Goal: Book appointment/travel/reservation

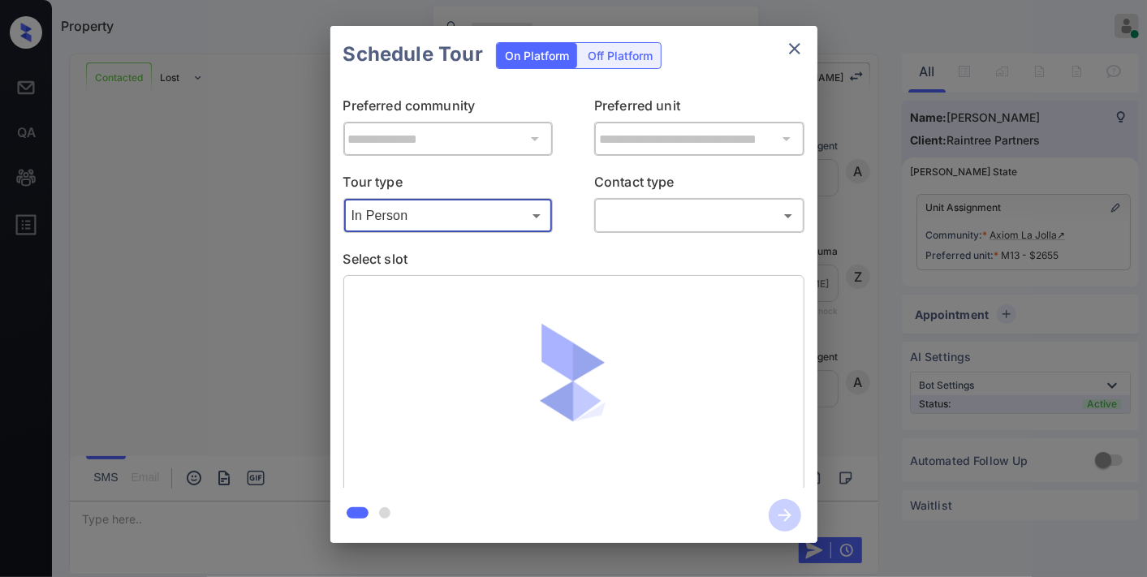
click at [676, 206] on body "Property [PERSON_NAME] Online Set yourself offline Set yourself on break Profil…" at bounding box center [573, 288] width 1147 height 577
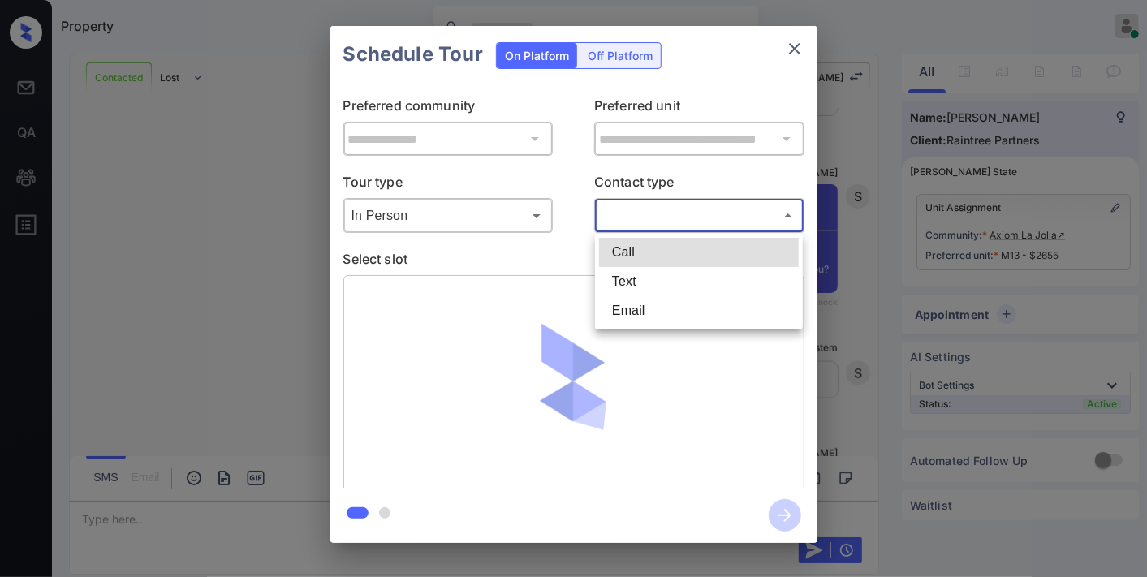
click at [669, 322] on li "Email" at bounding box center [699, 310] width 200 height 29
type input "*****"
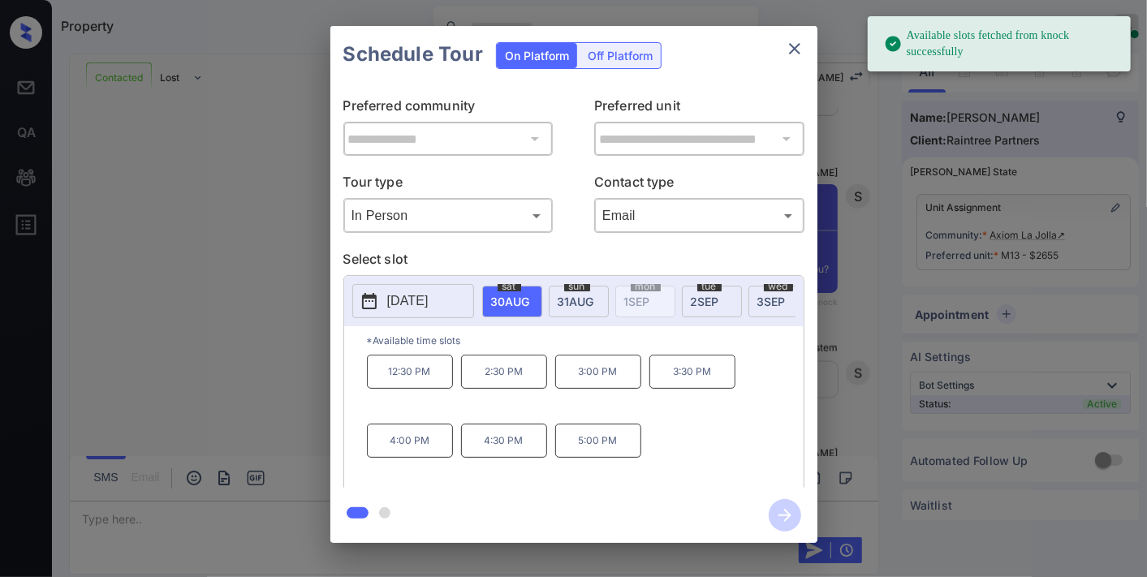
click at [530, 299] on span "31 AUG" at bounding box center [510, 302] width 39 height 14
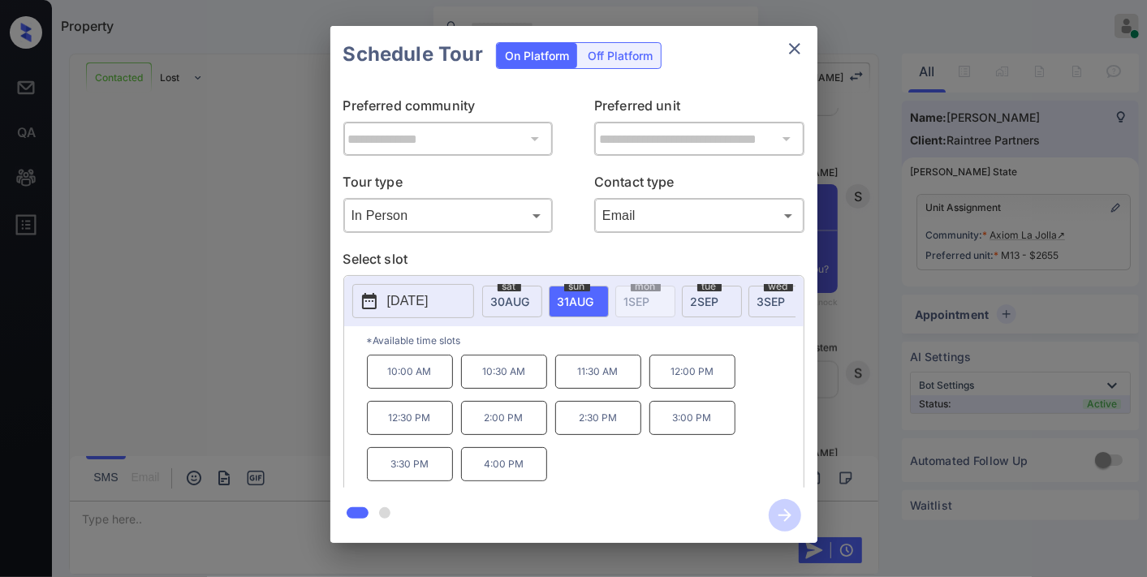
click at [433, 378] on p "10:00 AM" at bounding box center [410, 372] width 86 height 34
click at [783, 509] on icon "button" at bounding box center [785, 515] width 32 height 32
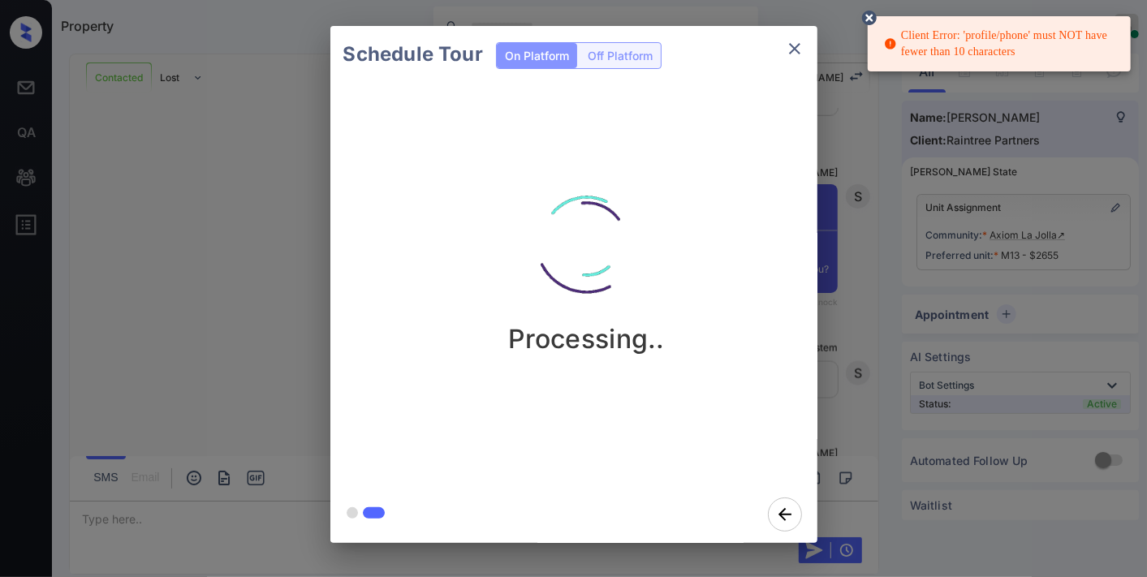
click at [864, 15] on icon at bounding box center [869, 18] width 15 height 15
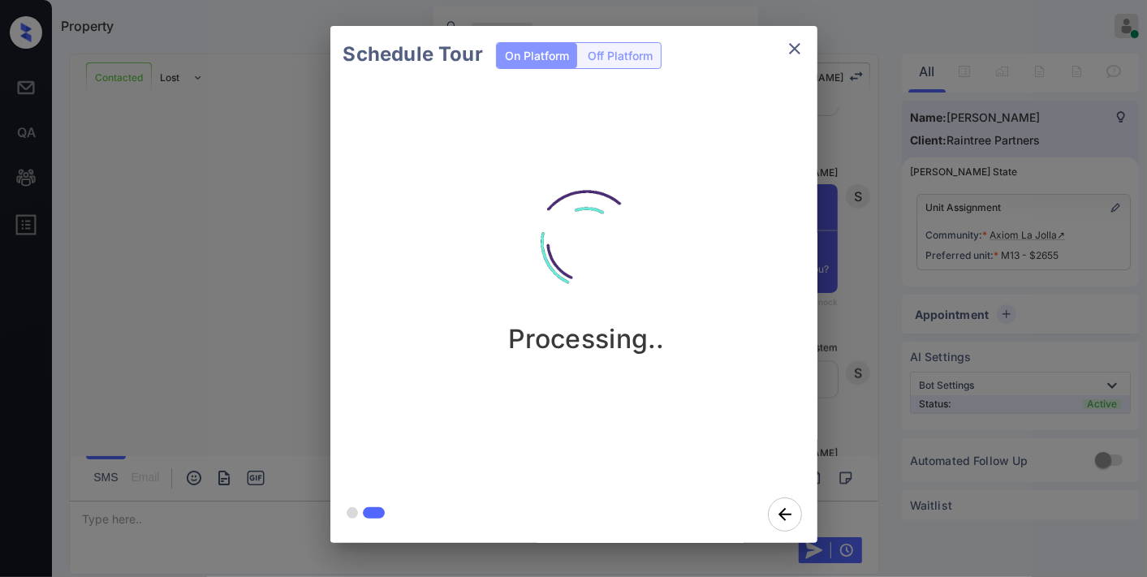
click at [802, 47] on icon "close" at bounding box center [794, 48] width 19 height 19
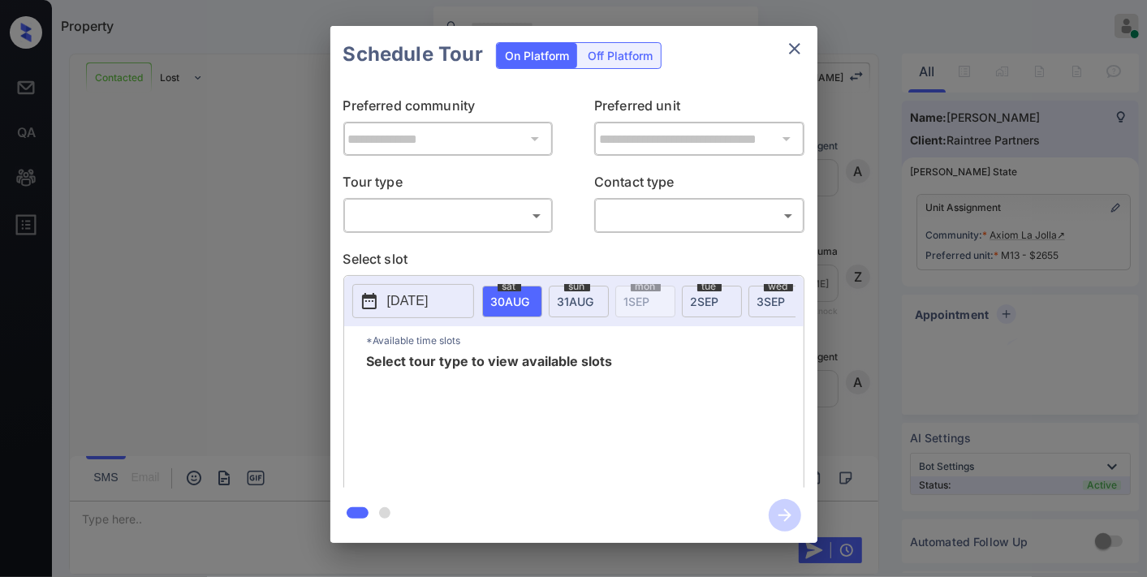
scroll to position [1519, 0]
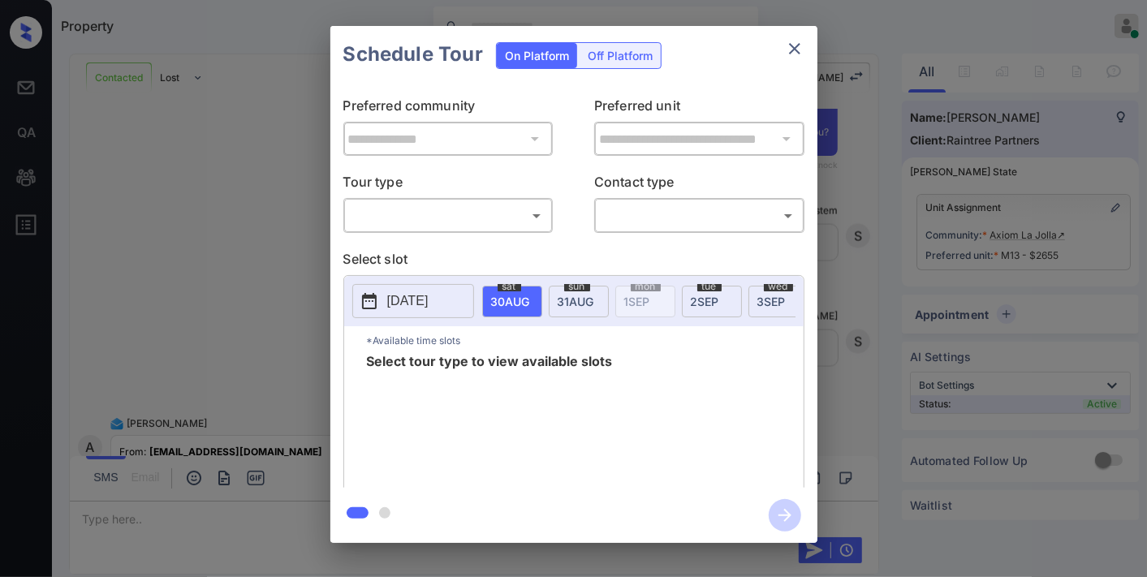
click at [792, 41] on icon "close" at bounding box center [794, 48] width 19 height 19
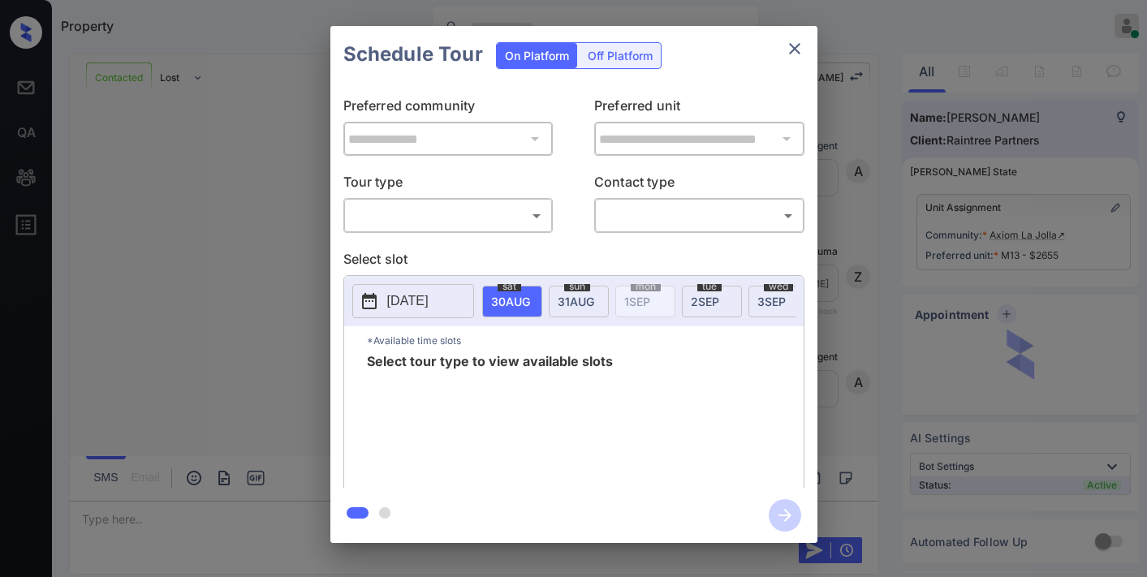
click at [480, 212] on body "Property [PERSON_NAME] Online Set yourself offline Set yourself on break Profil…" at bounding box center [573, 288] width 1147 height 577
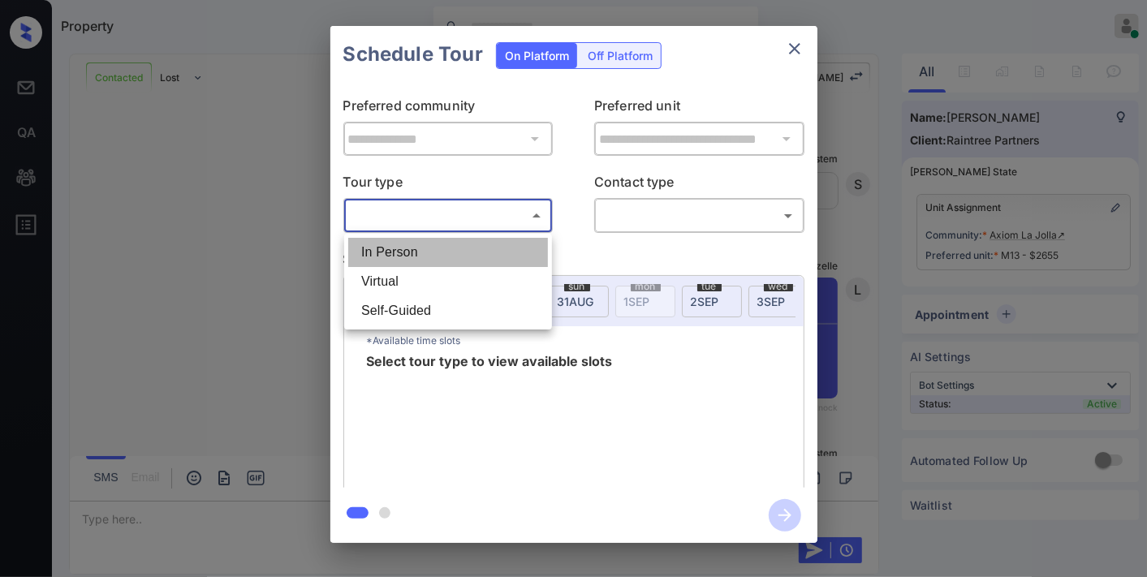
click at [460, 248] on li "In Person" at bounding box center [448, 252] width 200 height 29
type input "********"
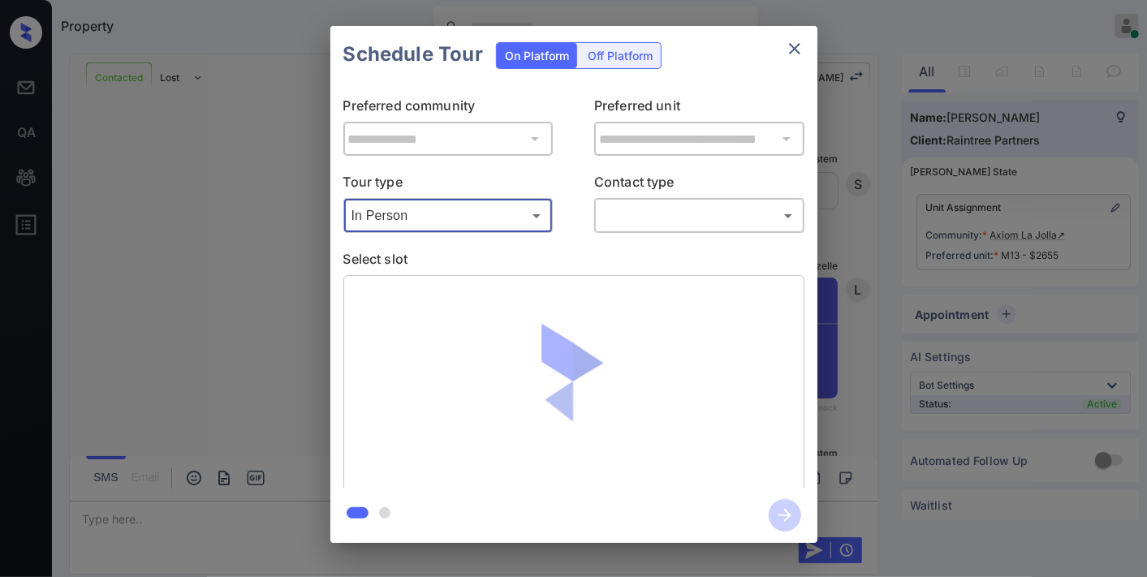
click at [632, 222] on body "Property Samantha Soliven Online Set yourself offline Set yourself on break Pro…" at bounding box center [573, 288] width 1147 height 577
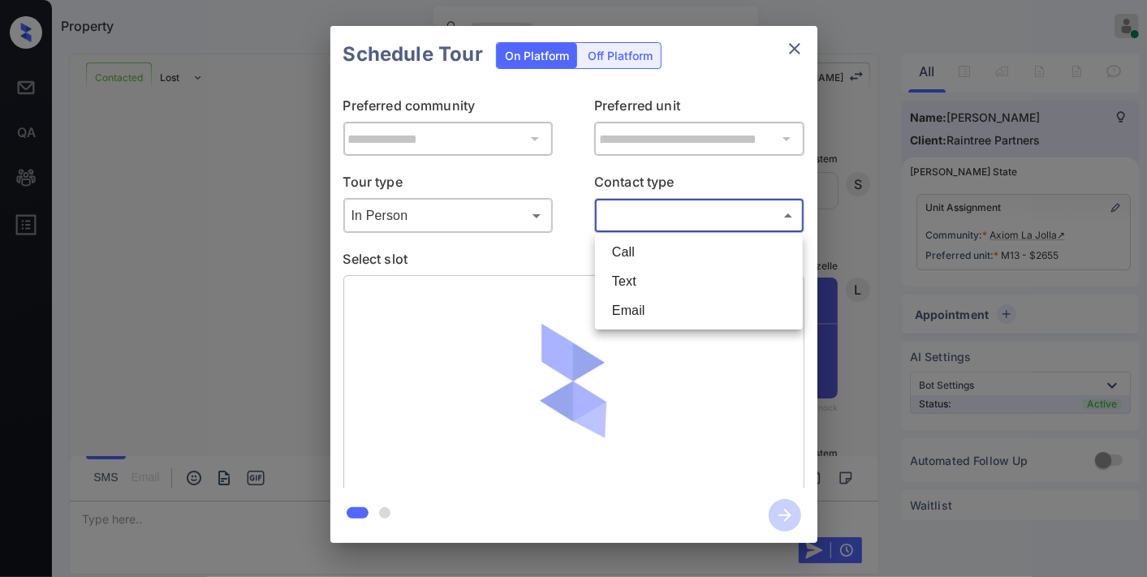
click at [642, 325] on li "Email" at bounding box center [699, 310] width 200 height 29
type input "*****"
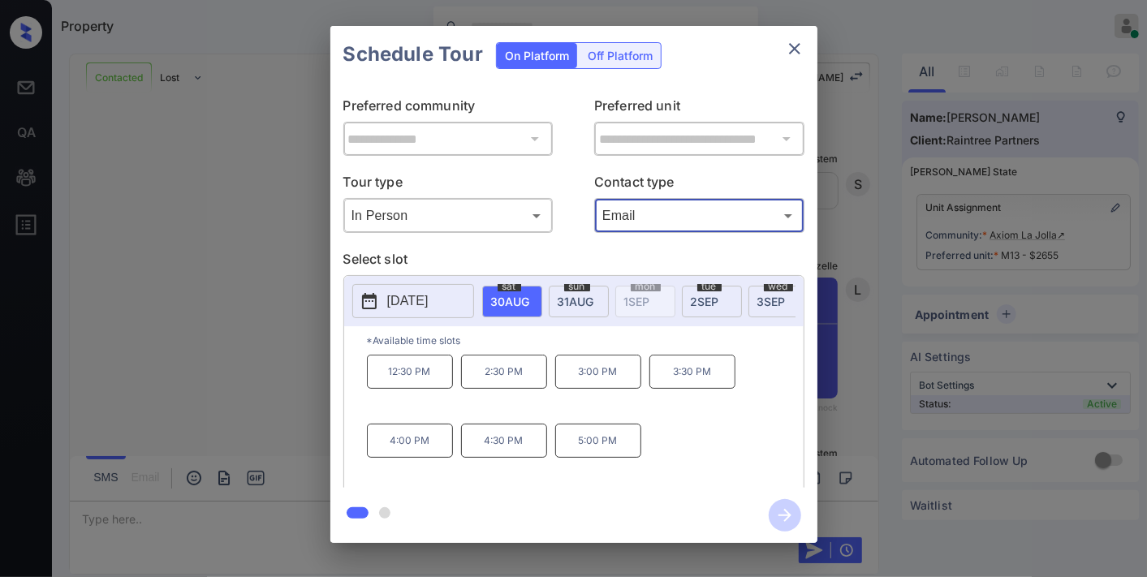
click at [571, 307] on div "sun 31 AUG" at bounding box center [579, 302] width 60 height 32
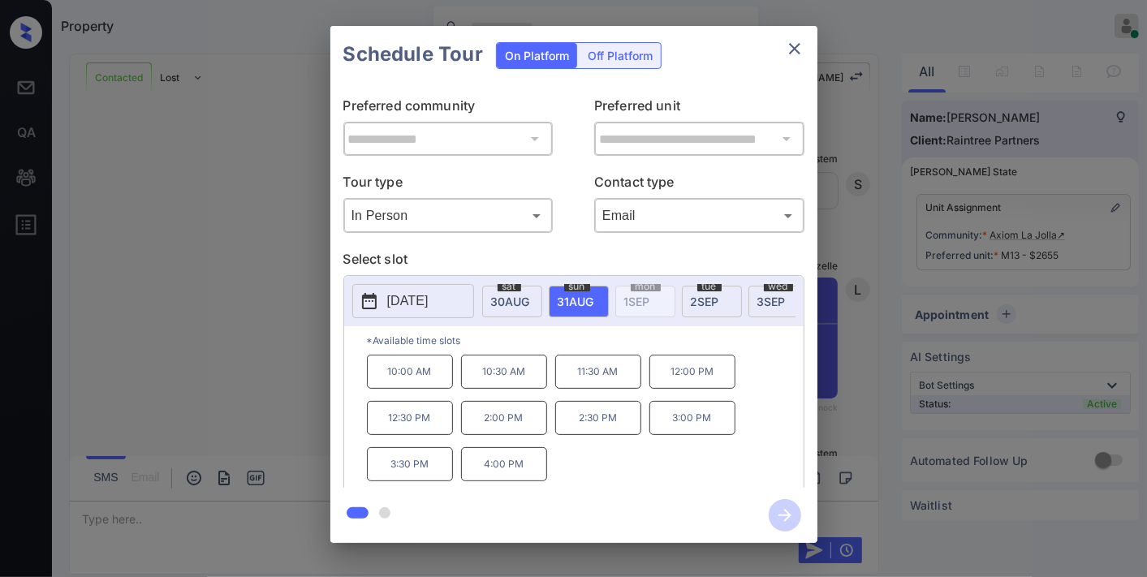
click at [427, 378] on p "10:00 AM" at bounding box center [410, 372] width 86 height 34
click at [786, 521] on icon "button" at bounding box center [785, 515] width 32 height 32
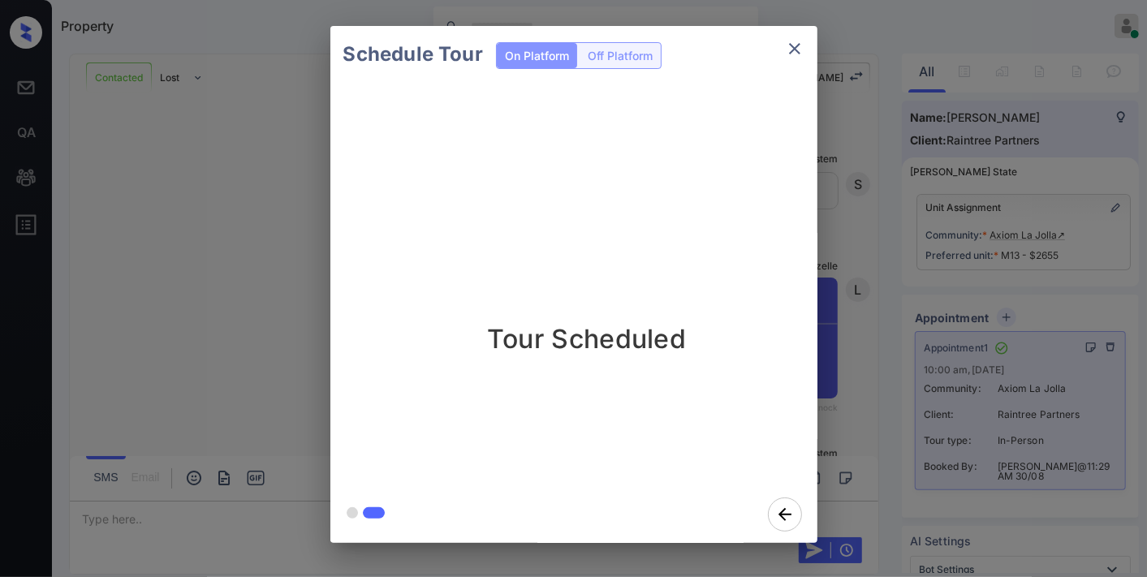
click at [788, 45] on icon "close" at bounding box center [794, 48] width 19 height 19
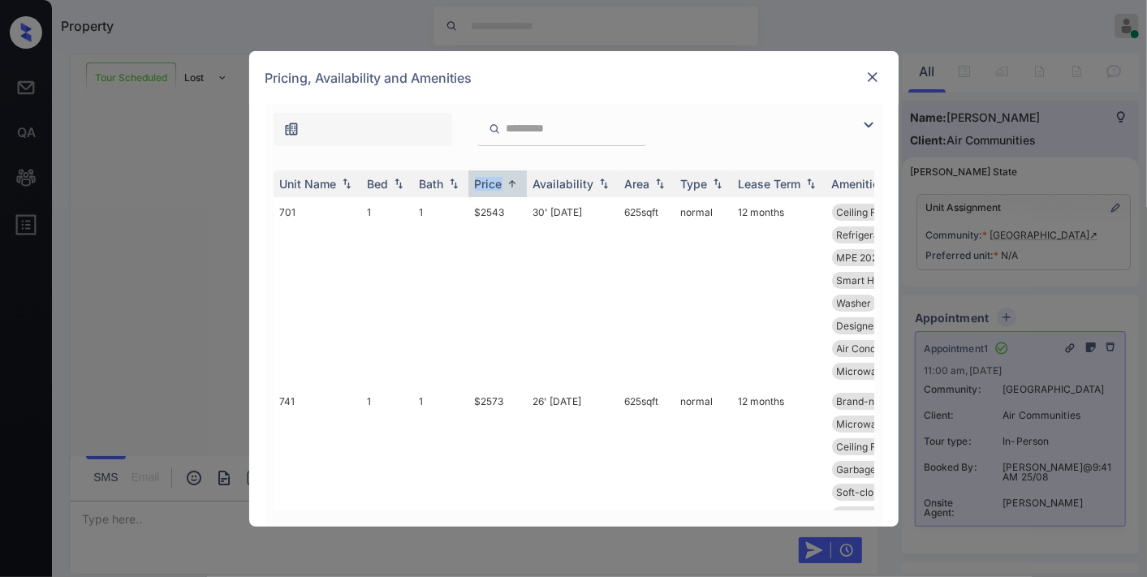
scroll to position [180, 0]
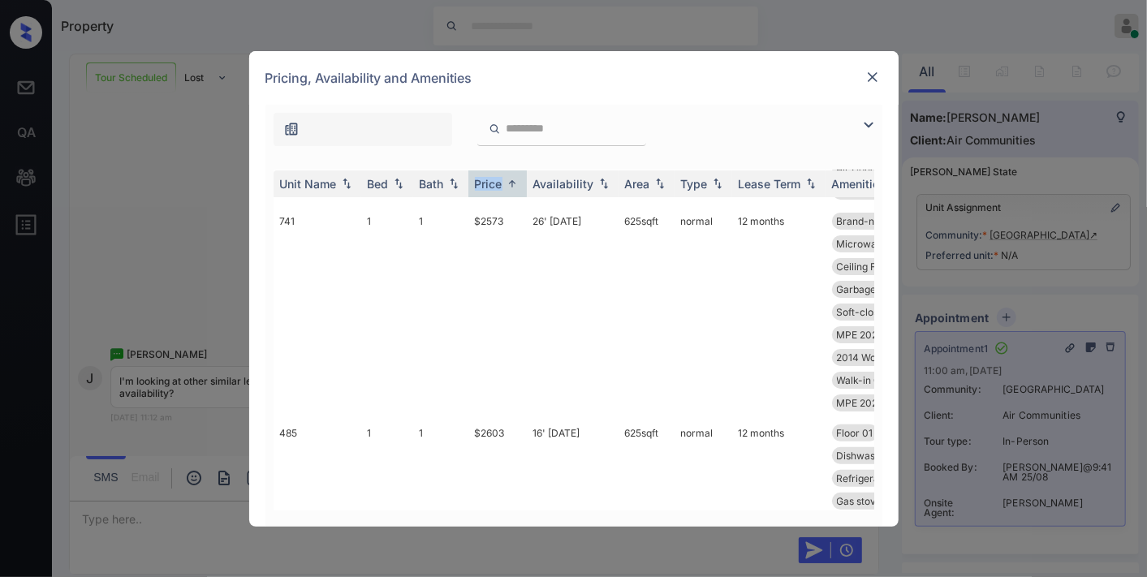
click at [866, 119] on img at bounding box center [868, 124] width 19 height 19
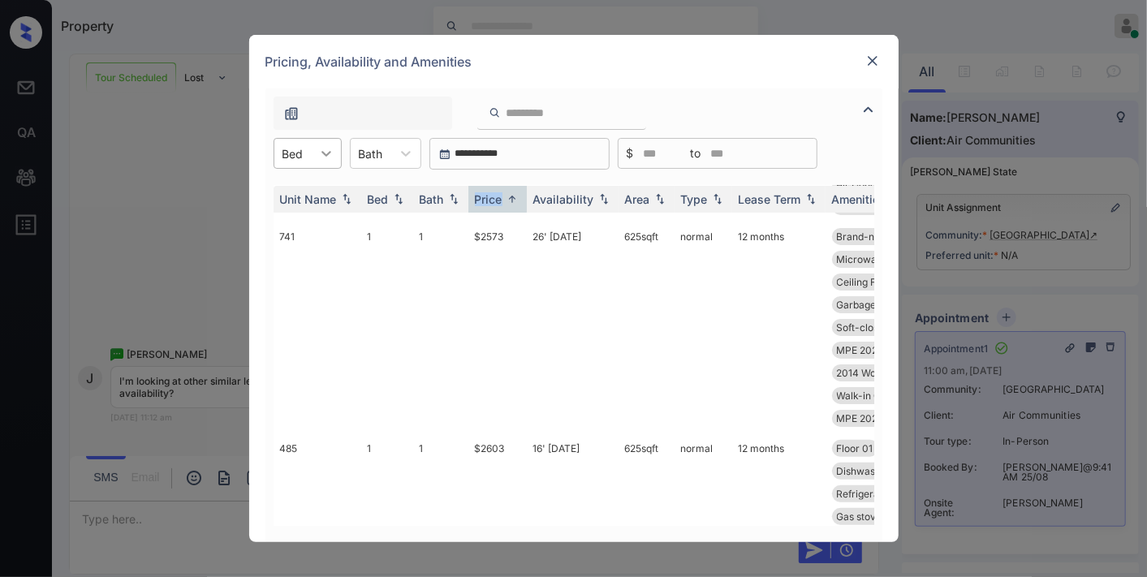
click at [315, 150] on div at bounding box center [326, 153] width 29 height 29
click at [313, 191] on div "1" at bounding box center [308, 193] width 68 height 29
click at [544, 150] on input "**********" at bounding box center [534, 154] width 149 height 13
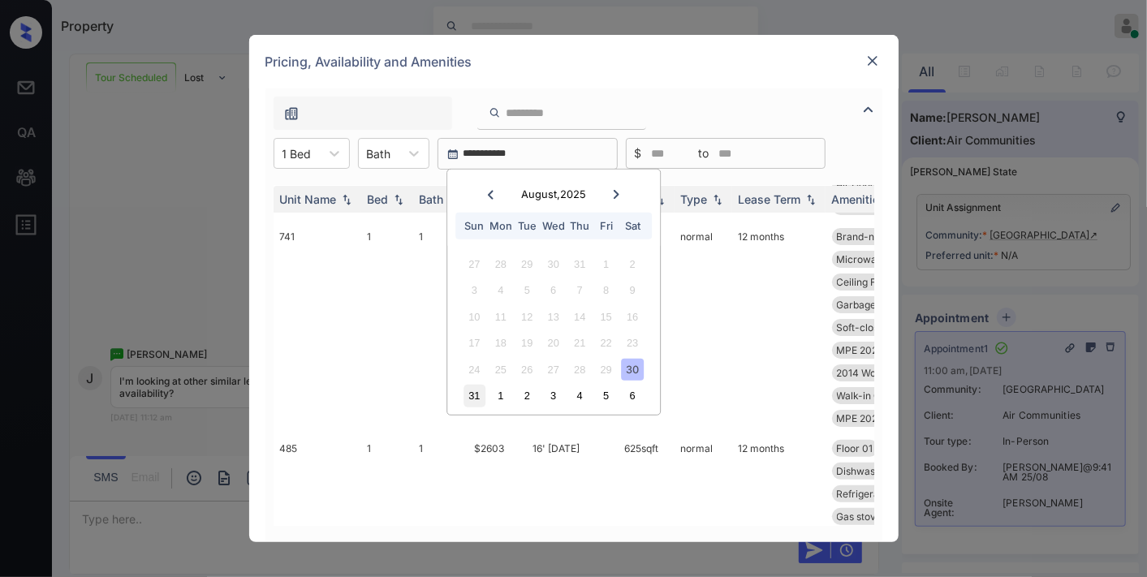
click at [465, 401] on div "31" at bounding box center [475, 396] width 22 height 22
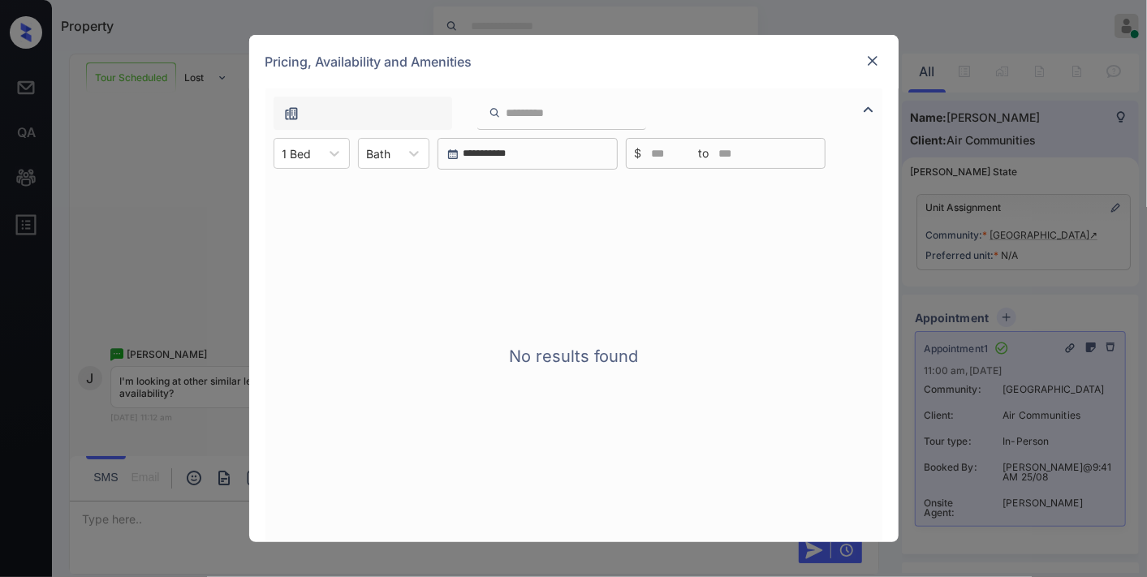
click at [556, 170] on div "No results found" at bounding box center [574, 356] width 617 height 373
click at [554, 155] on input "**********" at bounding box center [534, 154] width 149 height 13
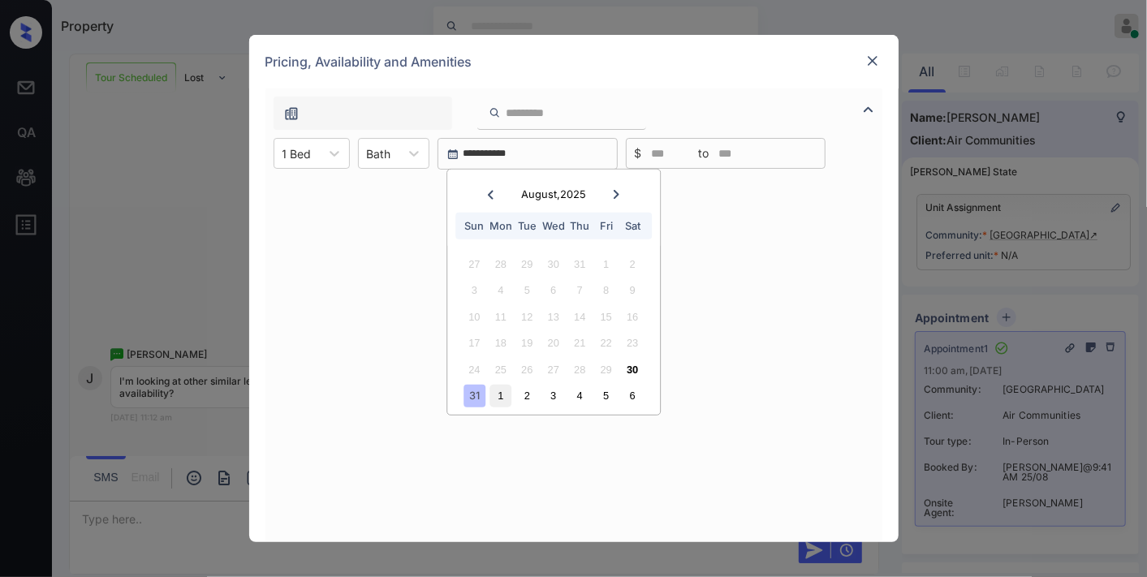
click at [504, 395] on div "1" at bounding box center [501, 396] width 22 height 22
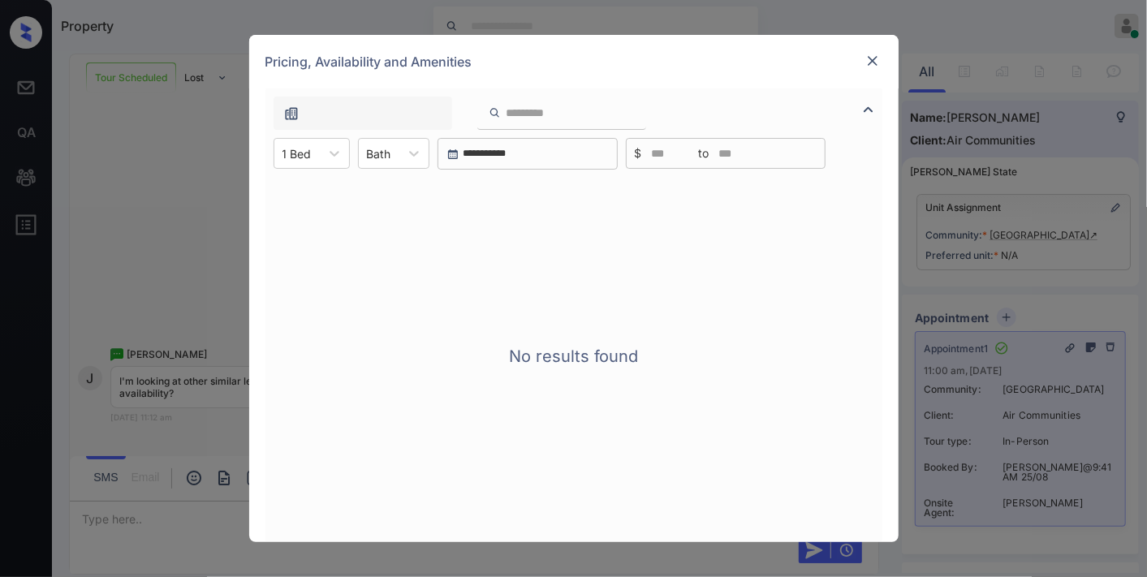
click at [871, 63] on img at bounding box center [873, 61] width 16 height 16
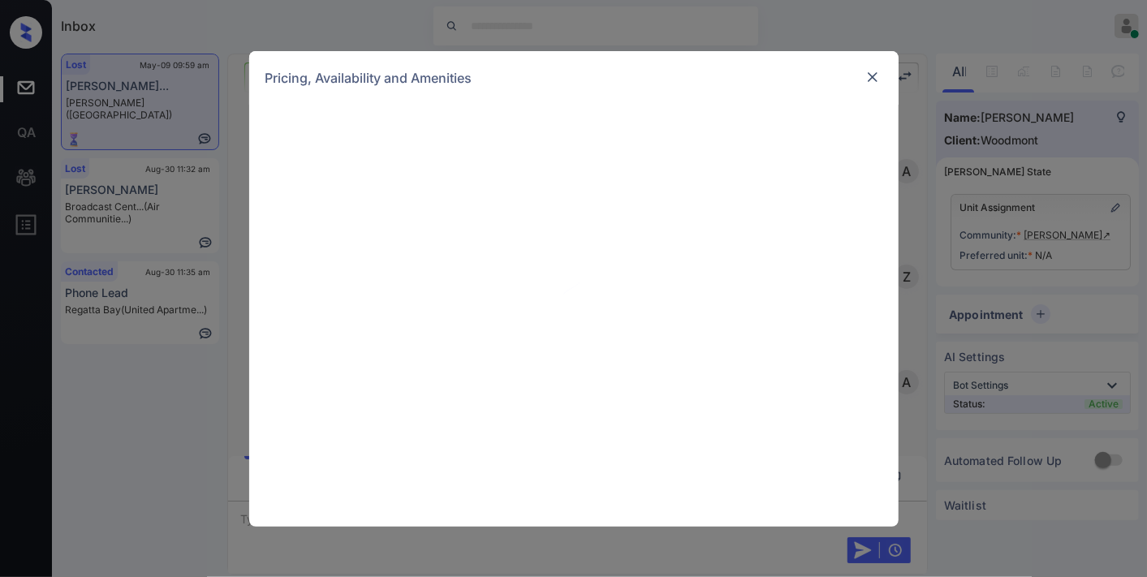
scroll to position [2587, 0]
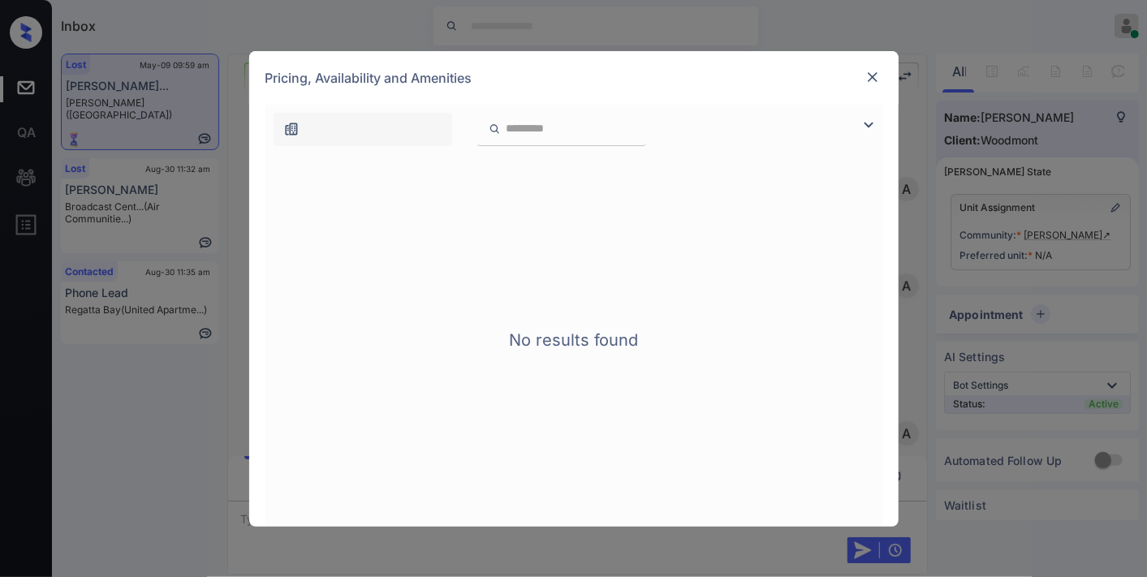
click at [873, 73] on img at bounding box center [873, 77] width 16 height 16
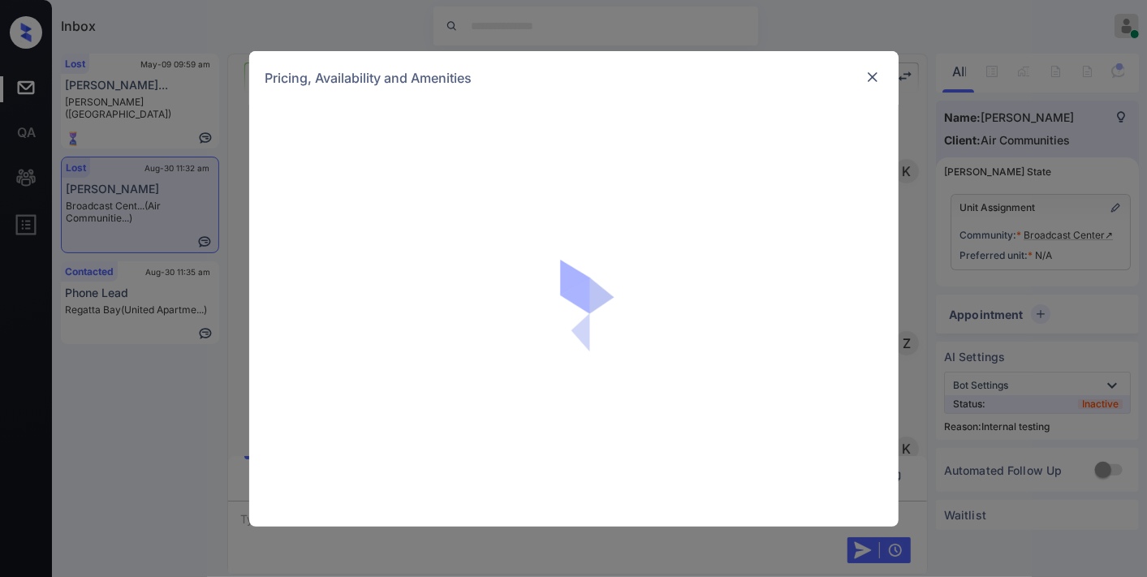
scroll to position [7481, 0]
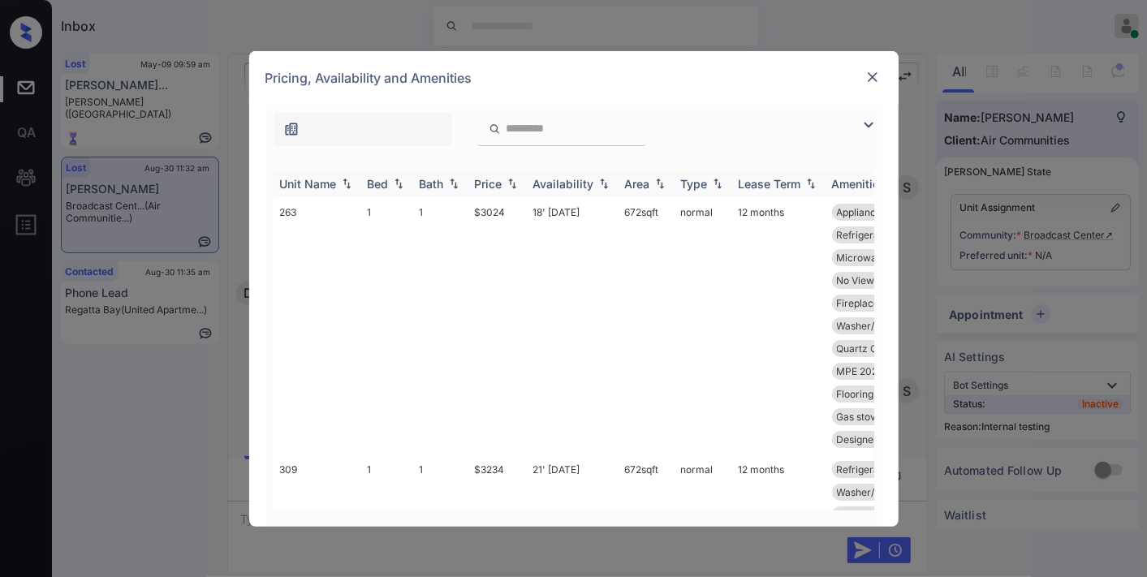
click at [501, 184] on div "Price" at bounding box center [489, 184] width 28 height 14
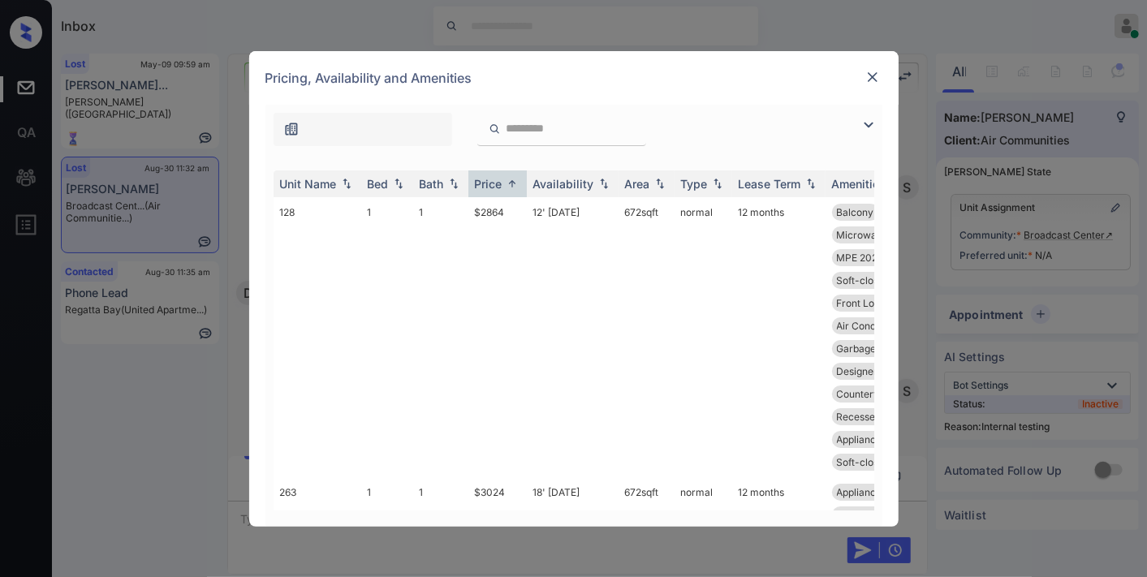
click at [869, 123] on img at bounding box center [868, 124] width 19 height 19
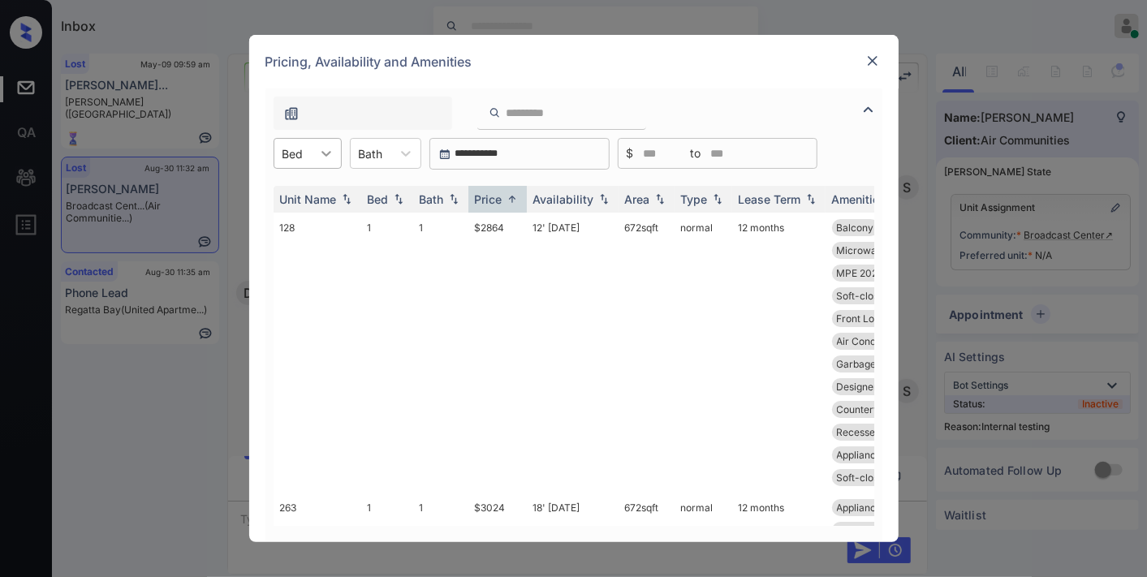
click at [319, 158] on icon at bounding box center [326, 153] width 16 height 16
click at [322, 208] on div "2" at bounding box center [308, 222] width 68 height 29
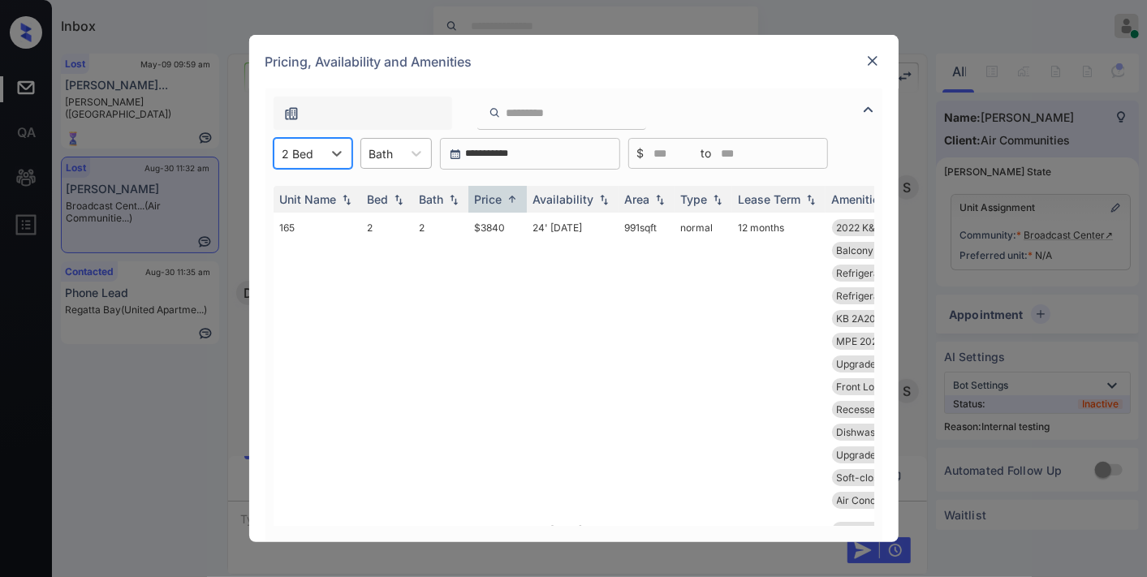
click at [374, 150] on div at bounding box center [381, 153] width 24 height 17
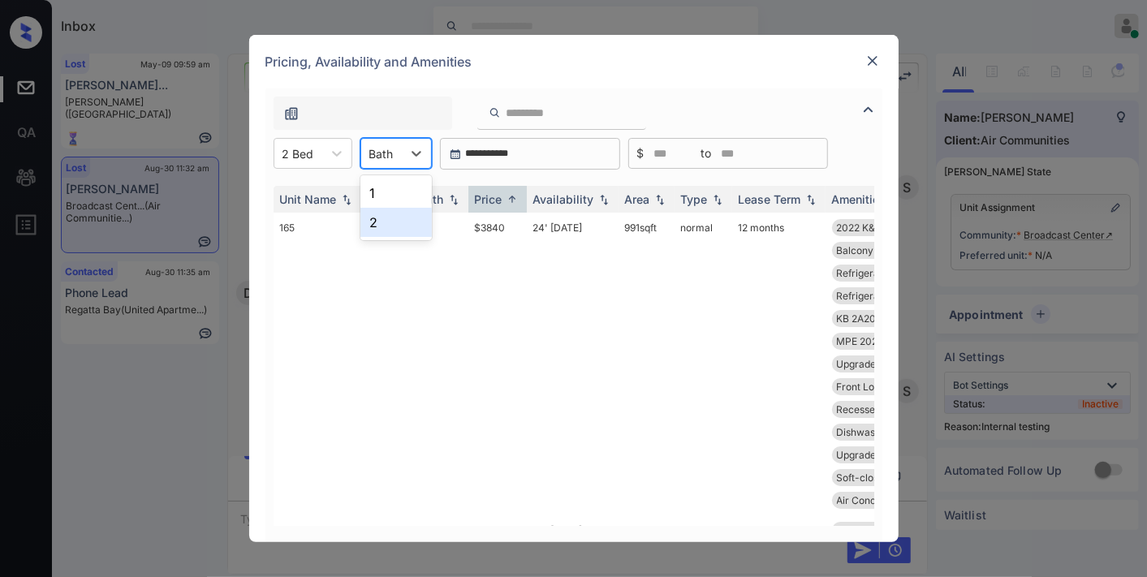
click at [387, 212] on div "2" at bounding box center [396, 222] width 71 height 29
click at [503, 232] on td "$3840" at bounding box center [498, 364] width 58 height 303
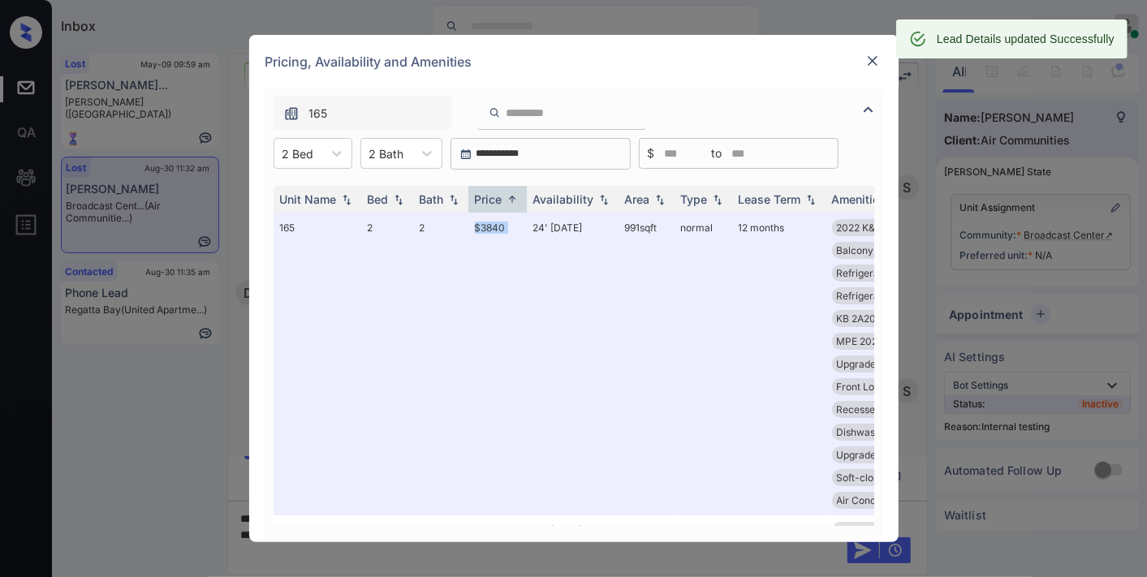
click at [875, 62] on img at bounding box center [873, 61] width 16 height 16
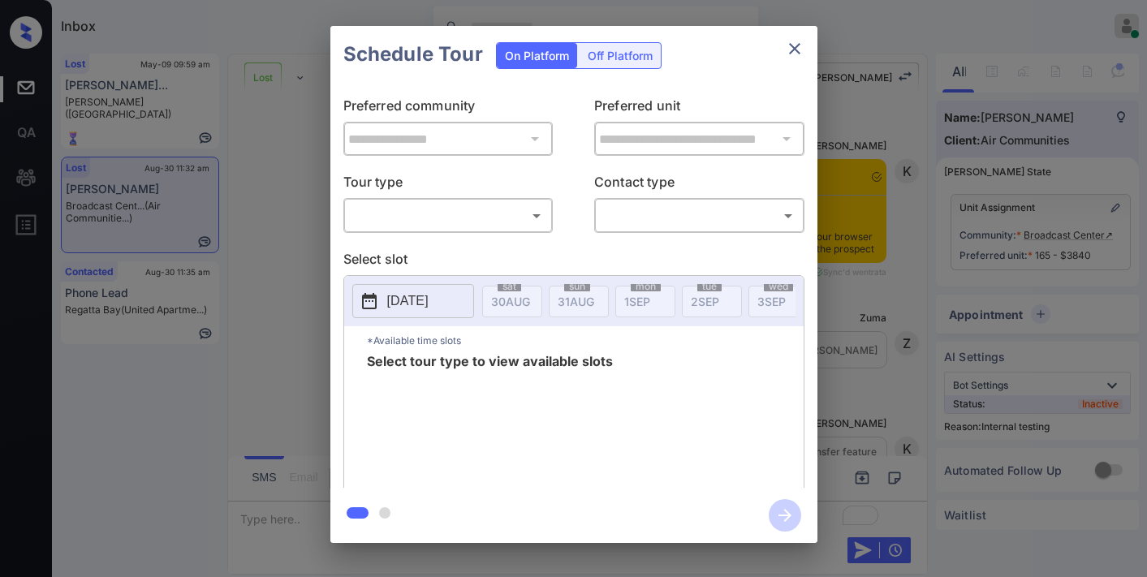
click at [508, 211] on body "Inbox Samantha Soliven Online Set yourself offline Set yourself on break Profil…" at bounding box center [573, 288] width 1147 height 577
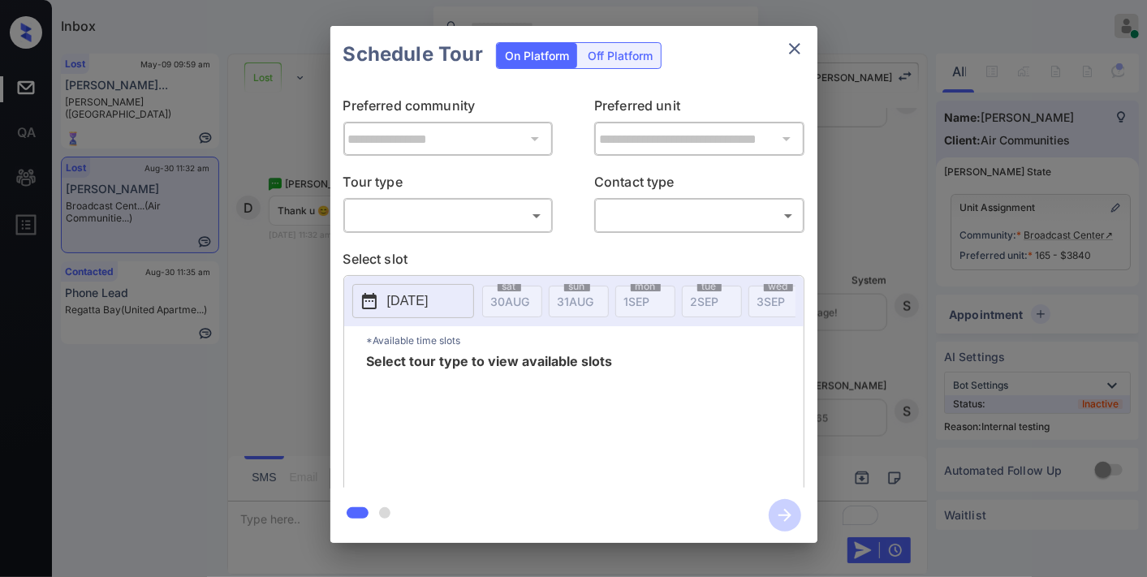
type input "********"
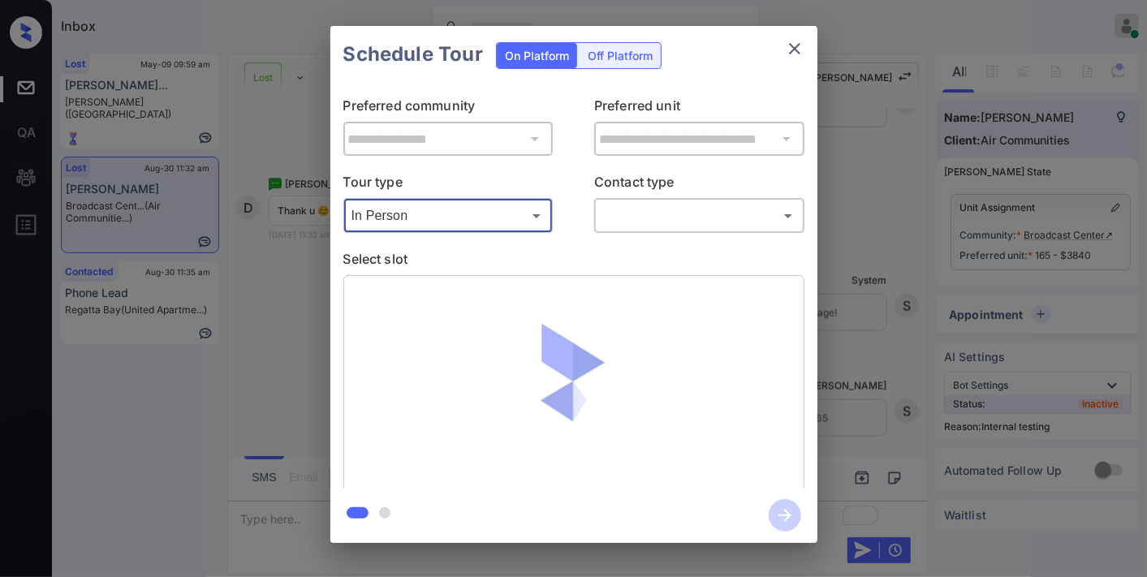
click at [712, 206] on body "Inbox Samantha Soliven Online Set yourself offline Set yourself on break Profil…" at bounding box center [573, 288] width 1147 height 577
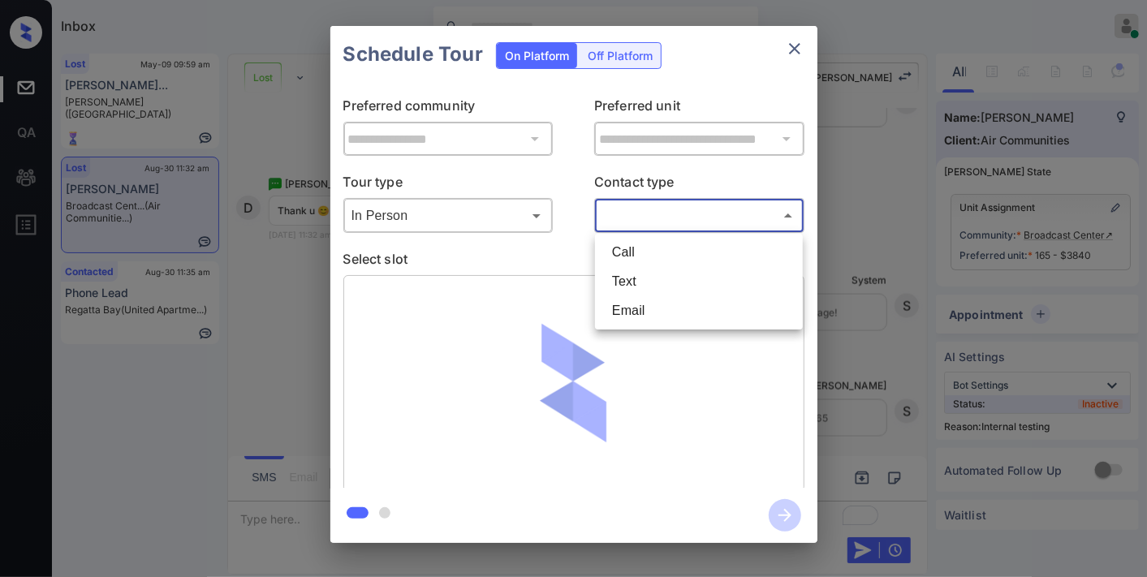
click at [642, 288] on li "Text" at bounding box center [699, 281] width 200 height 29
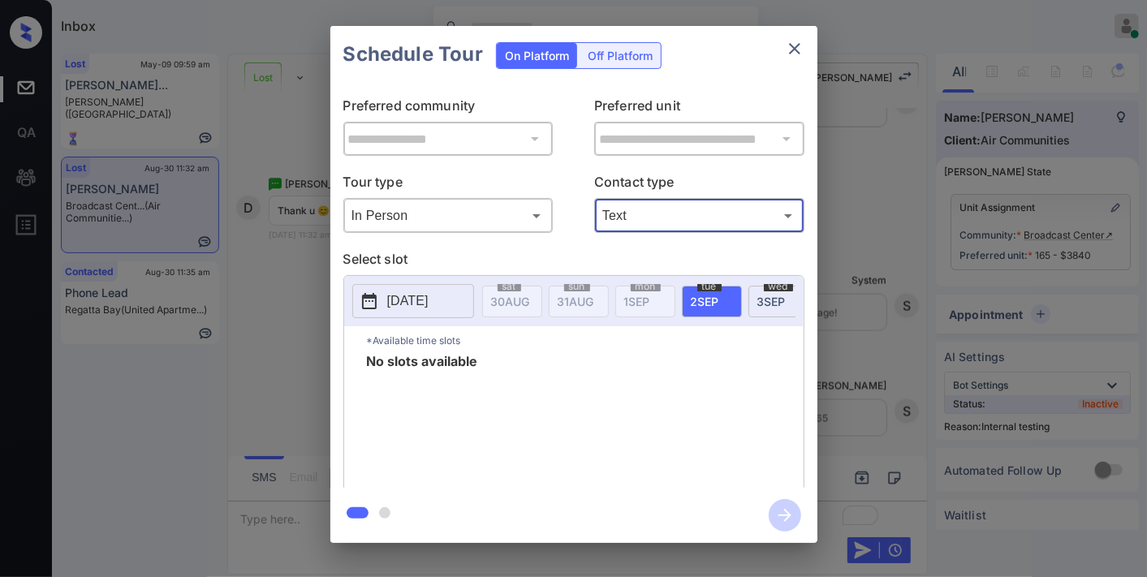
type input "****"
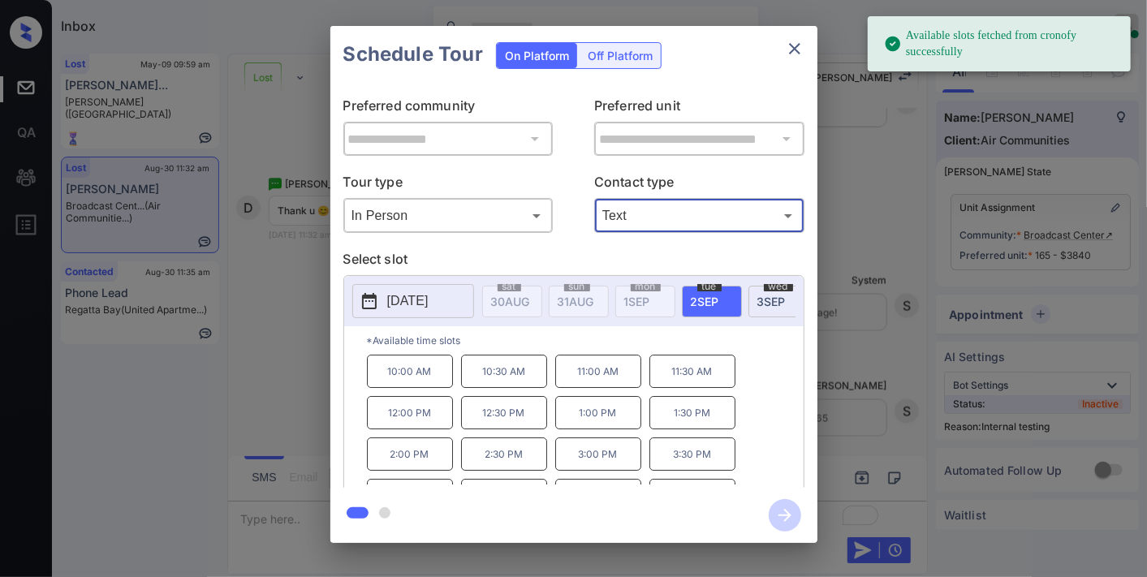
click at [794, 53] on icon "close" at bounding box center [794, 48] width 19 height 19
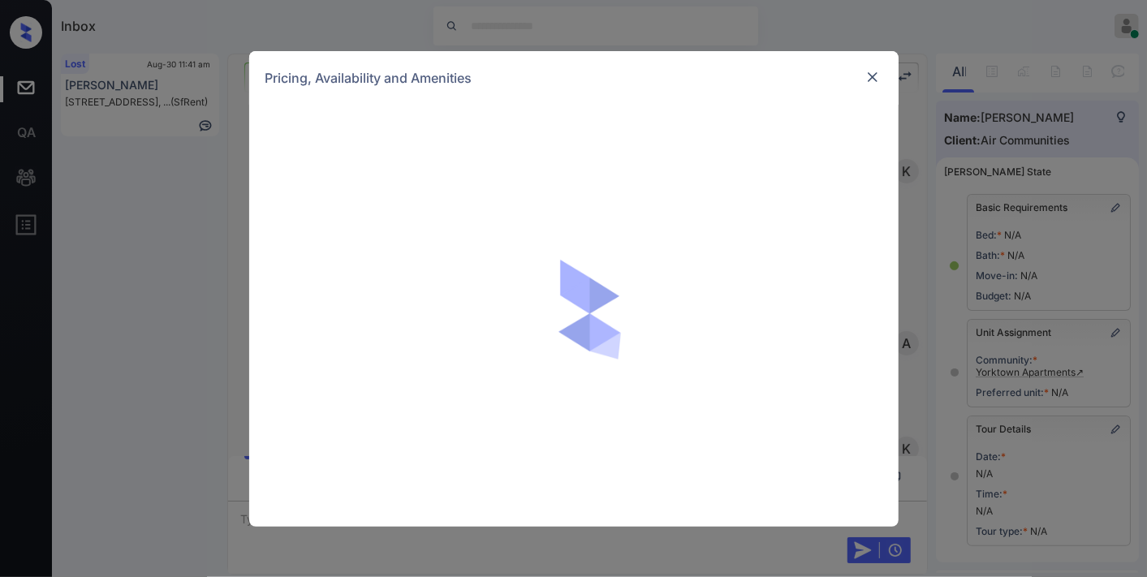
scroll to position [4041, 0]
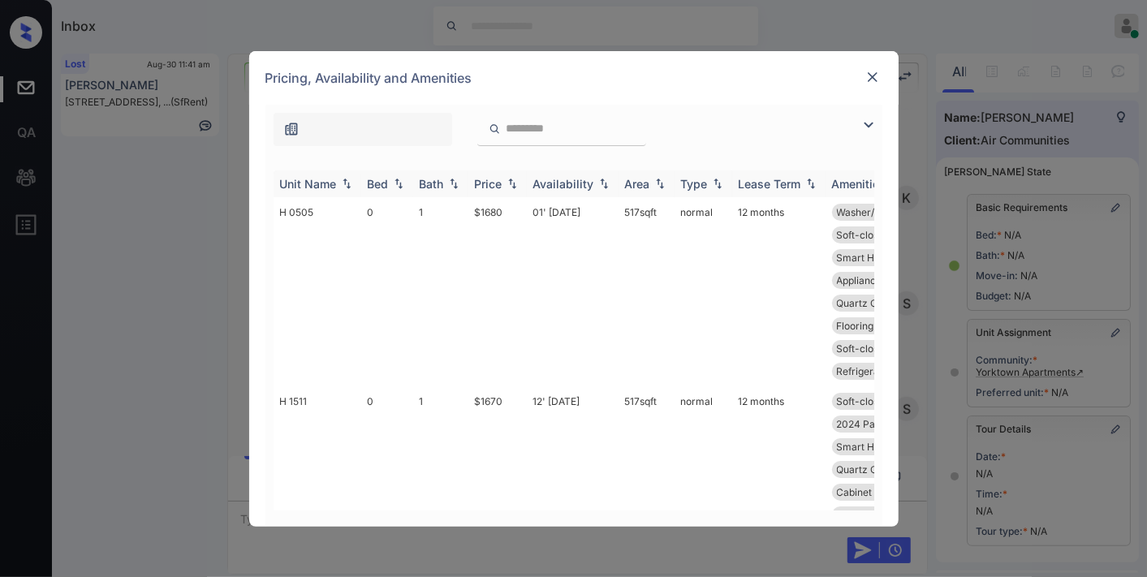
click at [483, 184] on div "Price" at bounding box center [489, 184] width 28 height 14
click at [869, 119] on img at bounding box center [868, 124] width 19 height 19
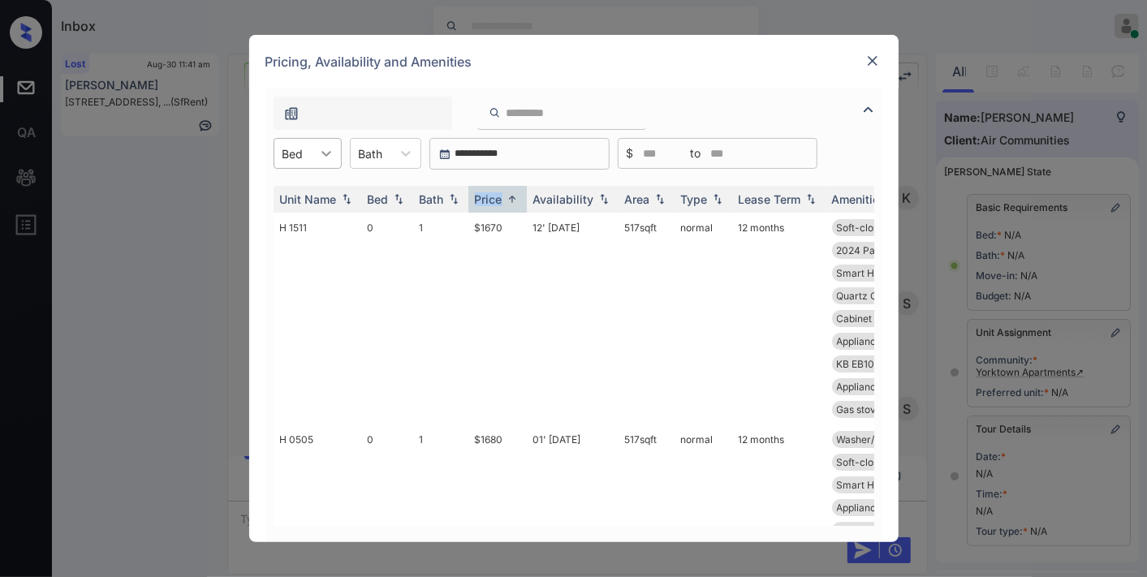
click at [318, 148] on icon at bounding box center [326, 153] width 16 height 16
click at [310, 245] on div "2" at bounding box center [308, 251] width 68 height 29
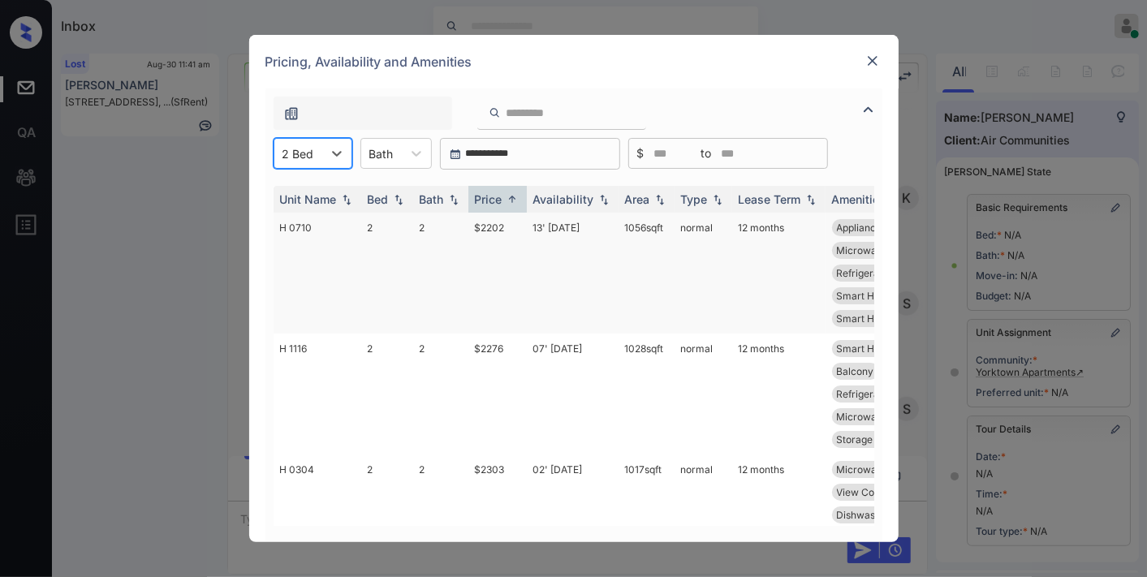
click at [504, 223] on td "$2202" at bounding box center [498, 273] width 58 height 121
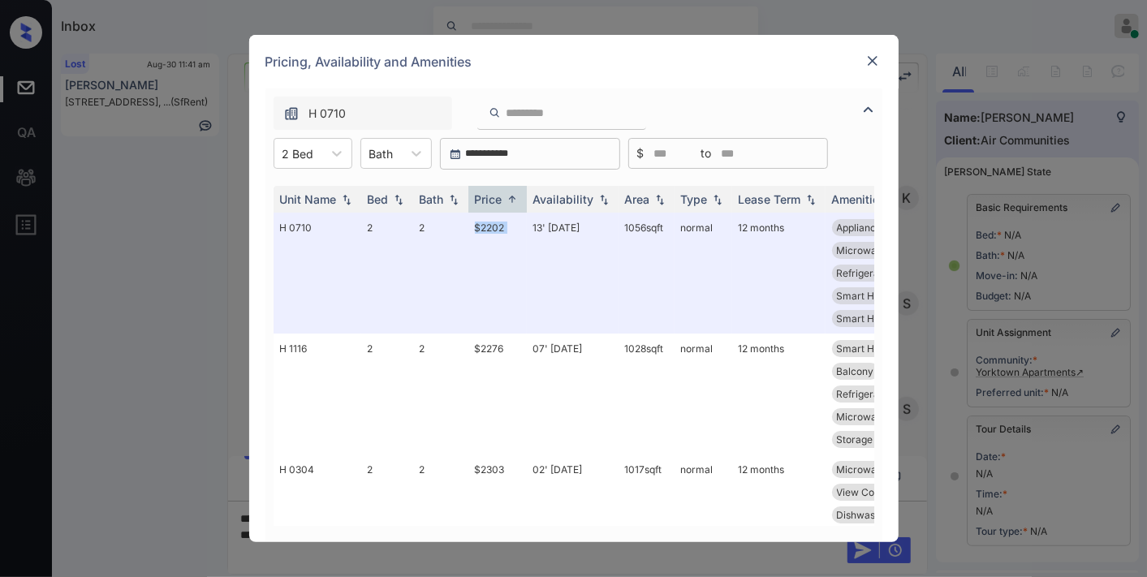
click at [869, 54] on img at bounding box center [873, 61] width 16 height 16
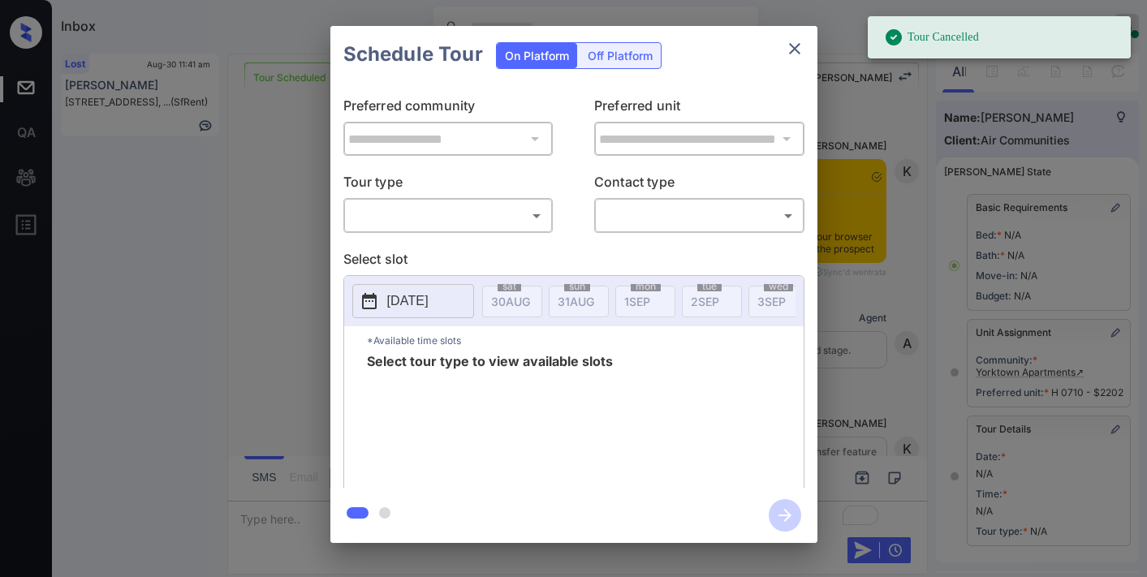
click at [485, 203] on body "Tour Cancelled Inbox [PERSON_NAME] Online Set yourself offline Set yourself on …" at bounding box center [573, 288] width 1147 height 577
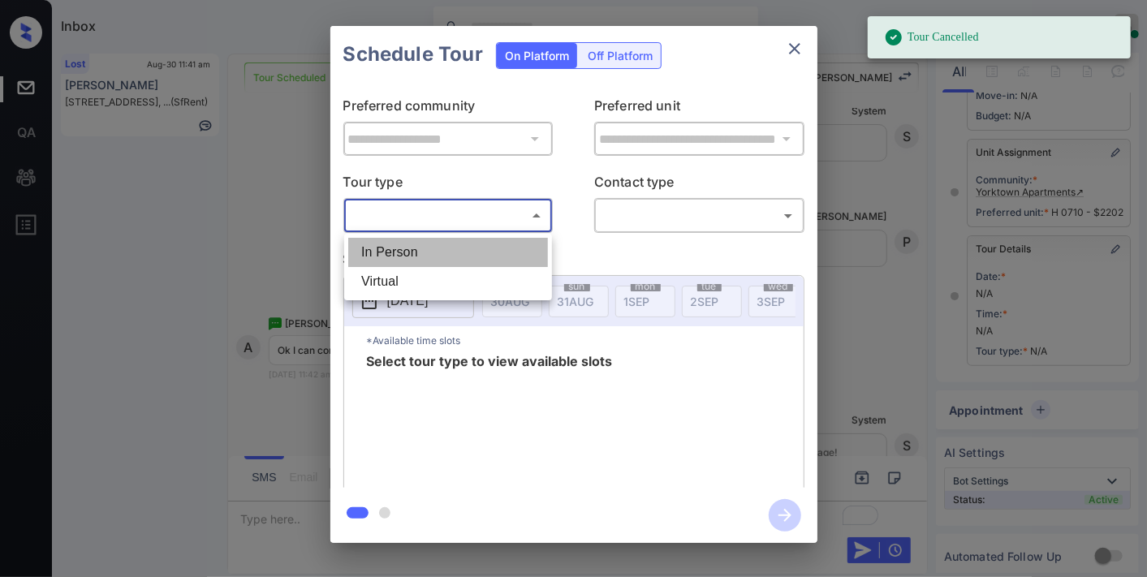
click at [485, 247] on li "In Person" at bounding box center [448, 252] width 200 height 29
type input "********"
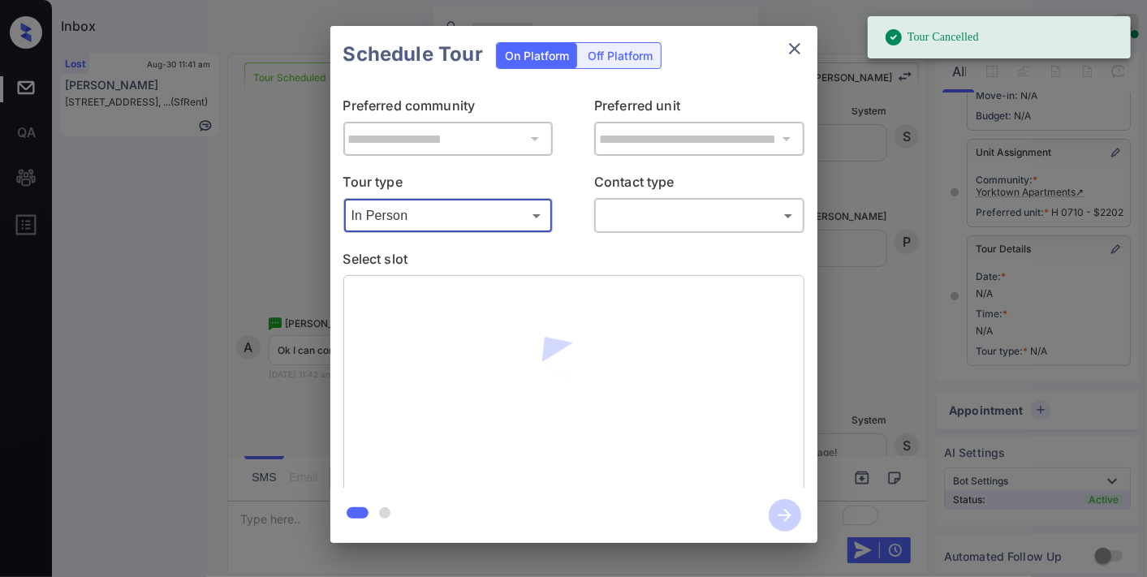
click at [708, 224] on body "Tour Cancelled Inbox [PERSON_NAME] Online Set yourself offline Set yourself on …" at bounding box center [573, 288] width 1147 height 577
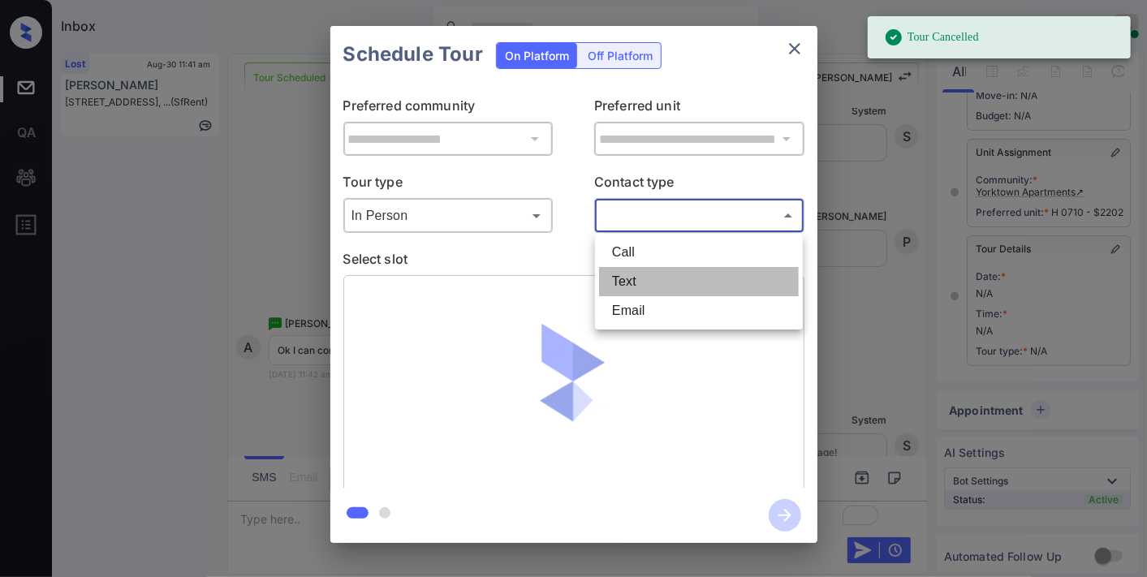
click at [675, 295] on li "Text" at bounding box center [699, 281] width 200 height 29
type input "****"
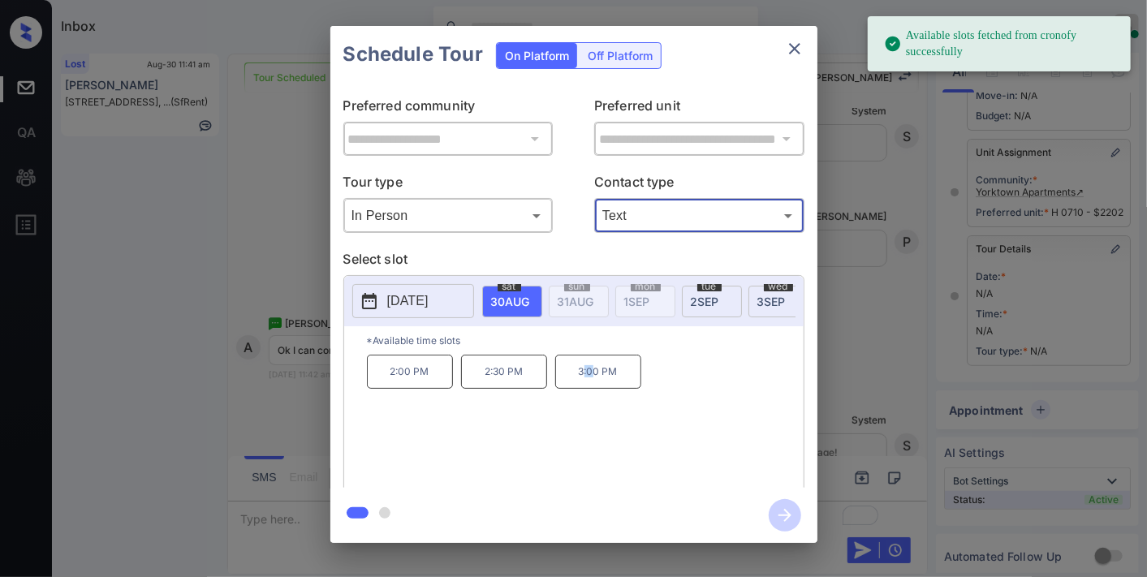
drag, startPoint x: 588, startPoint y: 382, endPoint x: 605, endPoint y: 391, distance: 19.6
click at [593, 382] on p "3:00 PM" at bounding box center [598, 372] width 86 height 34
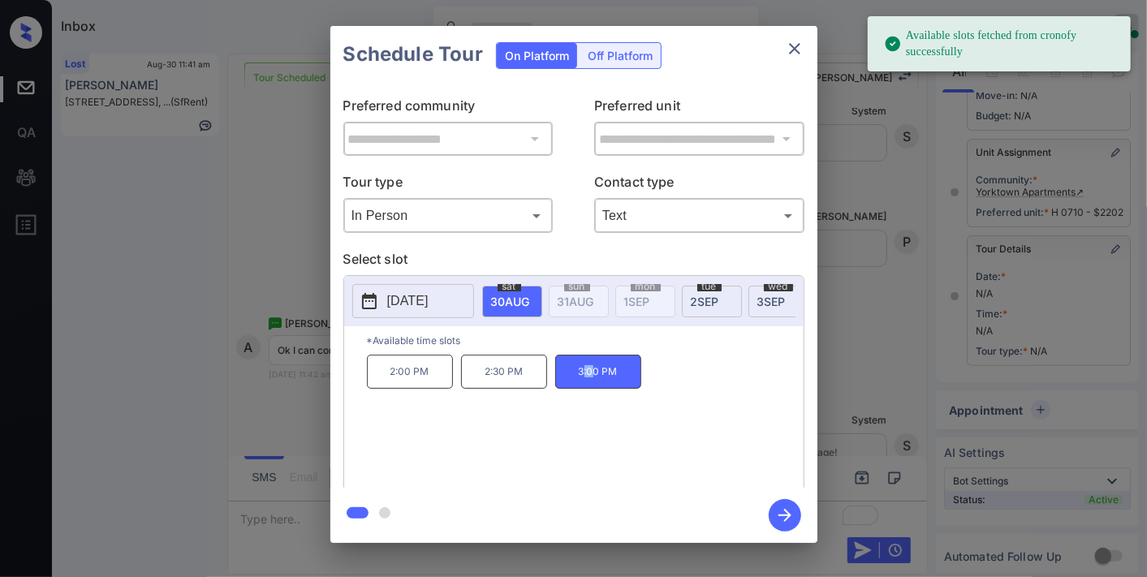
click at [797, 508] on icon "button" at bounding box center [785, 515] width 32 height 32
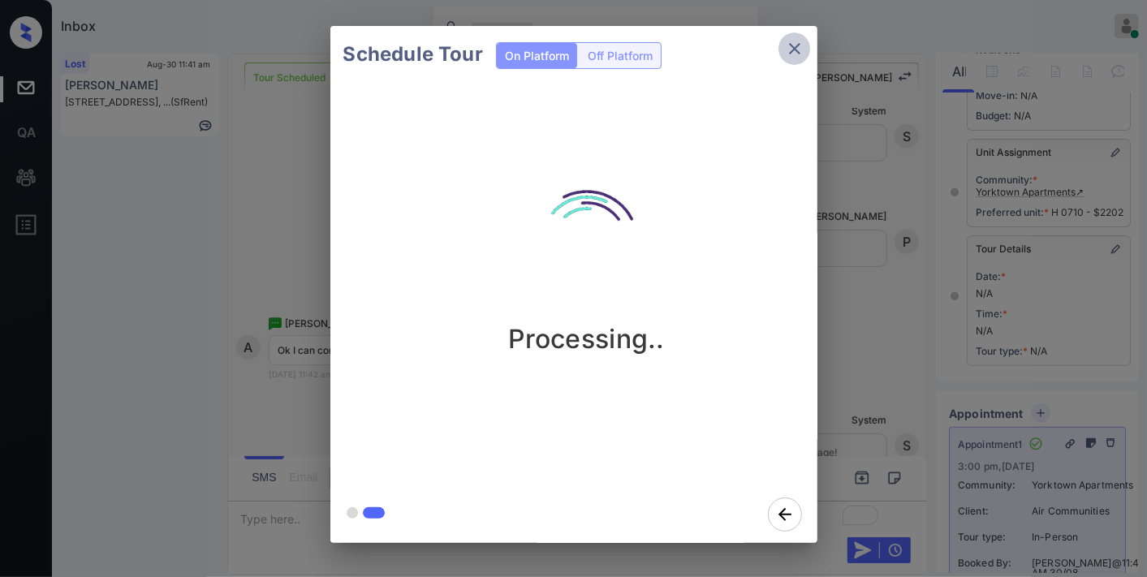
click at [790, 54] on icon "close" at bounding box center [794, 48] width 19 height 19
